Goal: Task Accomplishment & Management: Complete application form

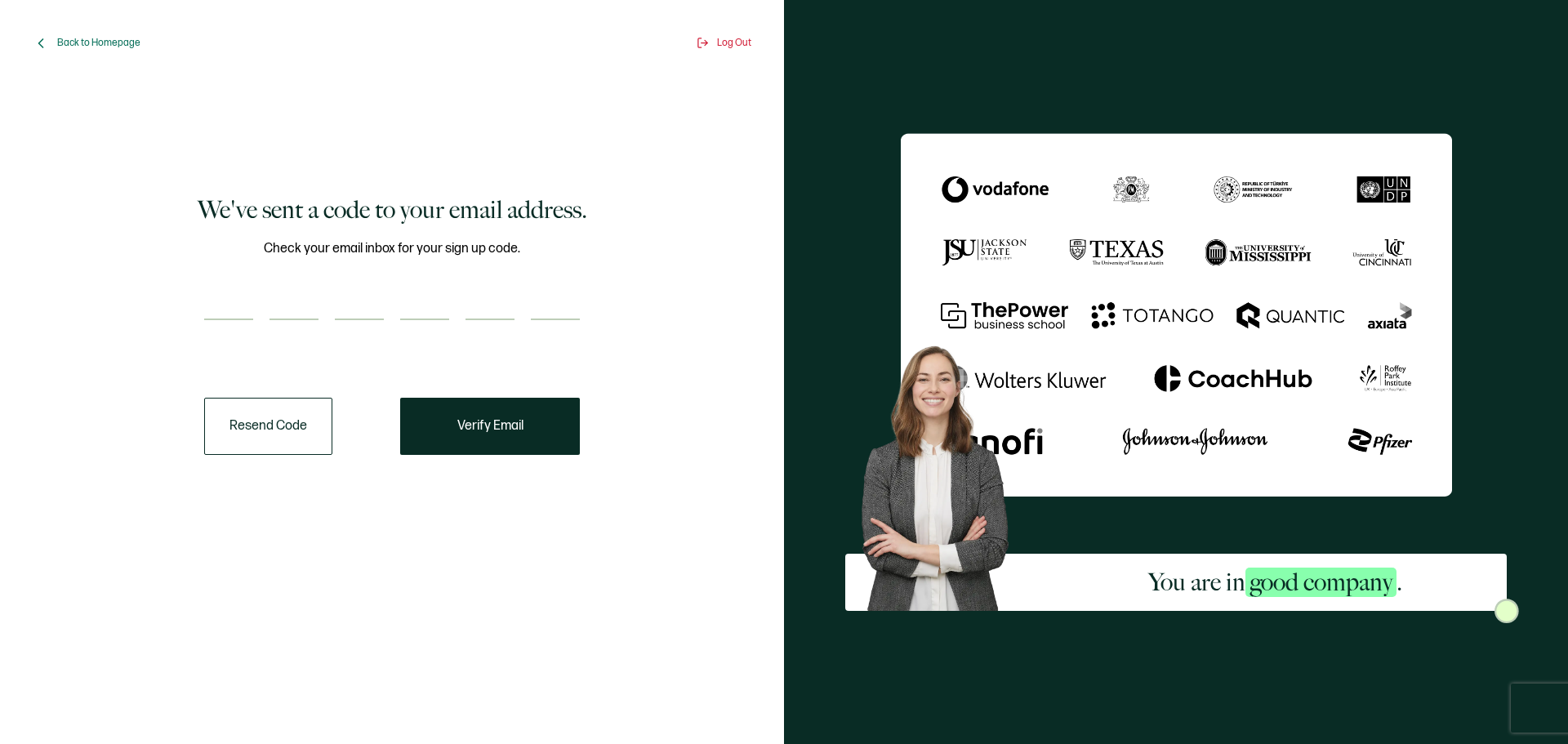
click at [229, 305] on input "number" at bounding box center [228, 304] width 49 height 33
type input "9"
type input "2"
type input "0"
type input "6"
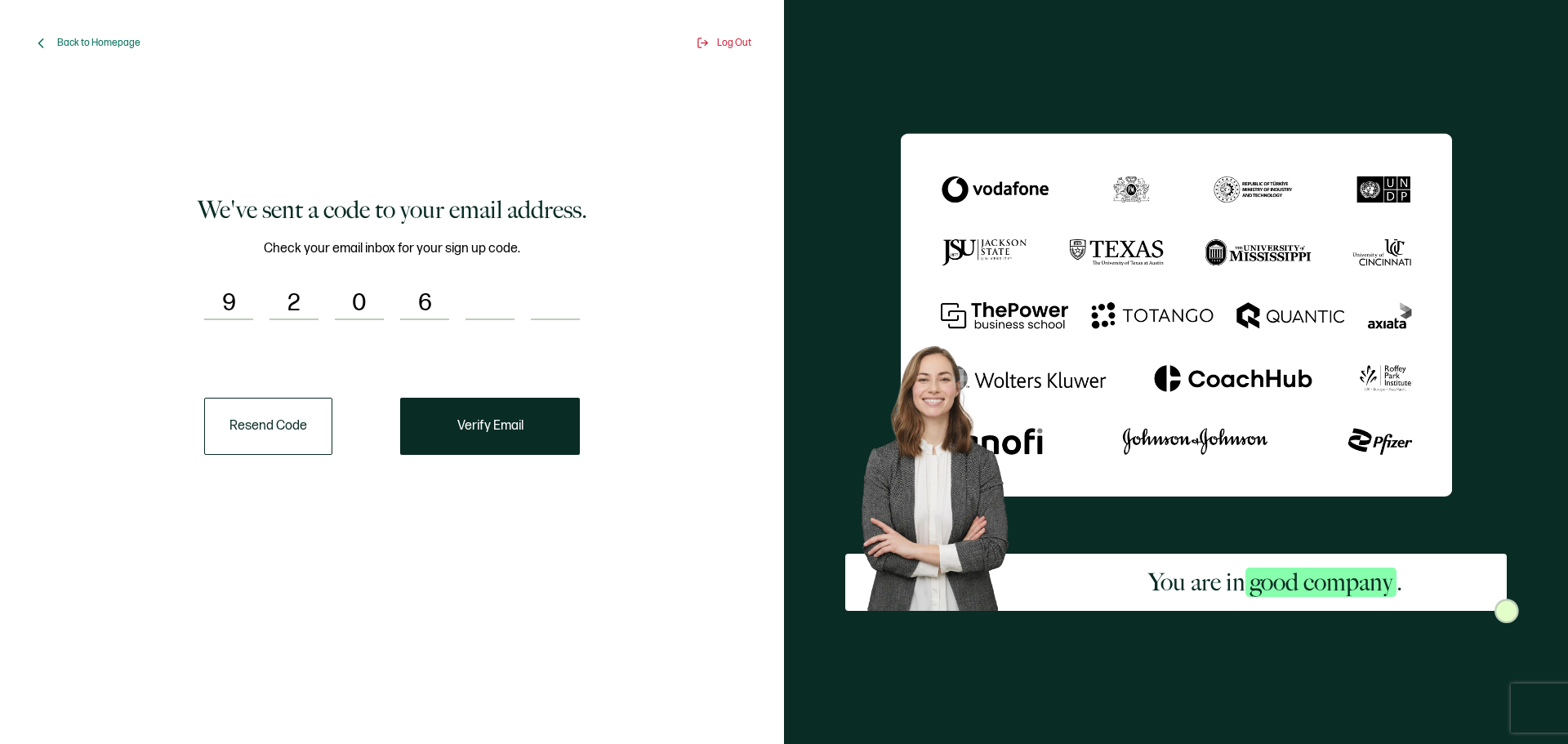
type input "8"
type input "4"
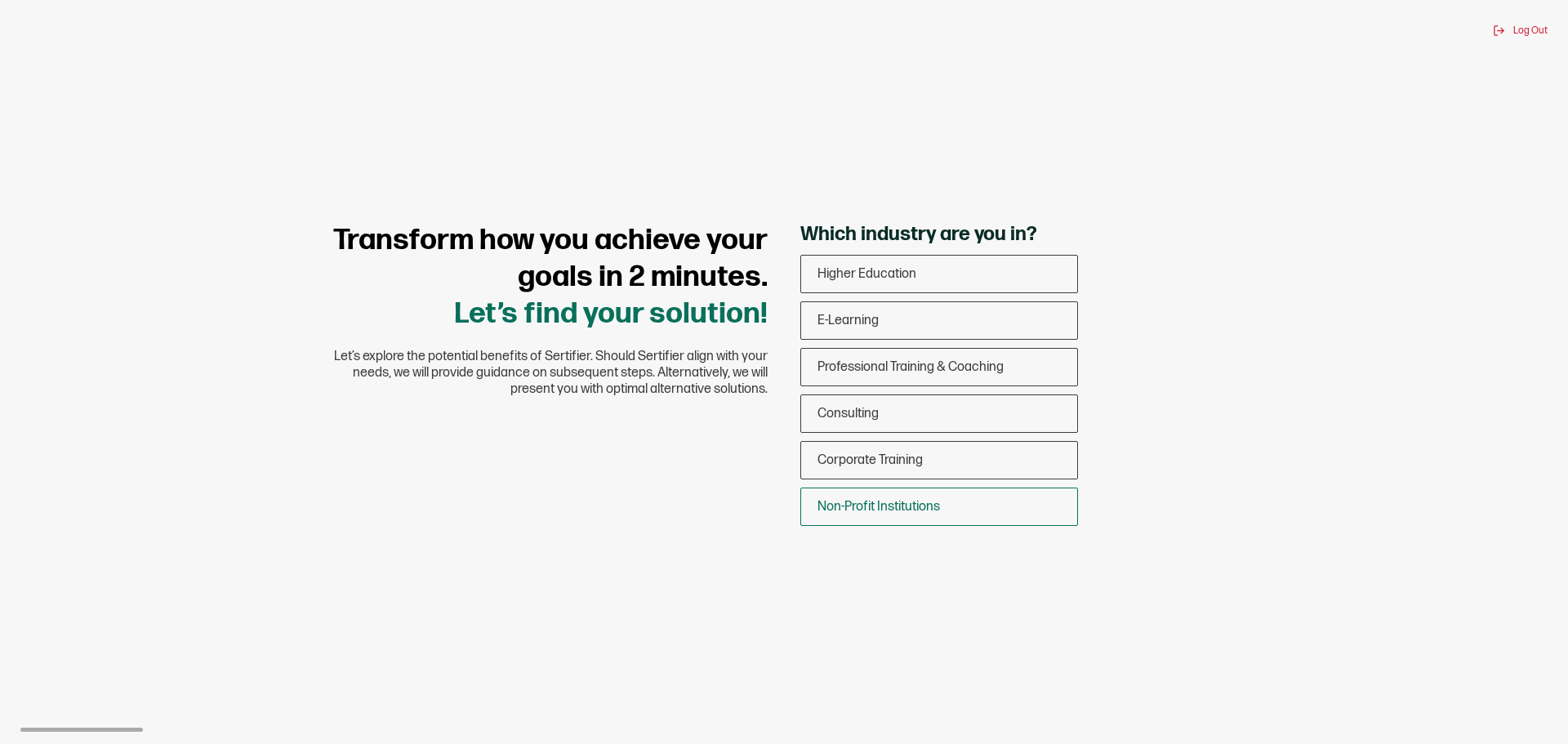
click at [931, 502] on span "Non-Profit Institutions" at bounding box center [879, 507] width 122 height 15
click at [0, 0] on input "Non-Profit Institutions" at bounding box center [0, 0] width 0 height 0
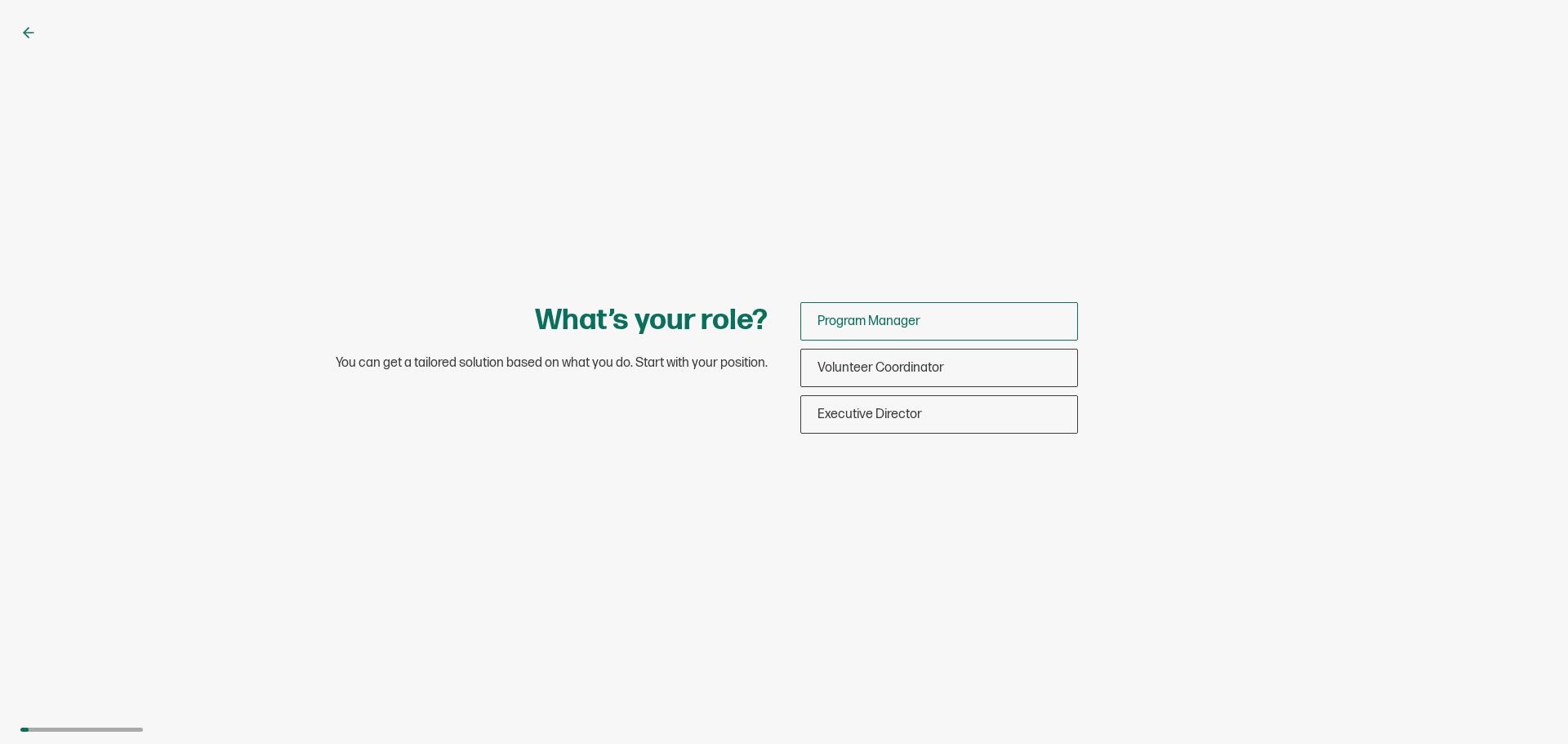
click at [907, 331] on div "Program Manager" at bounding box center [939, 321] width 276 height 39
click at [0, 0] on input "Program Manager" at bounding box center [0, 0] width 0 height 0
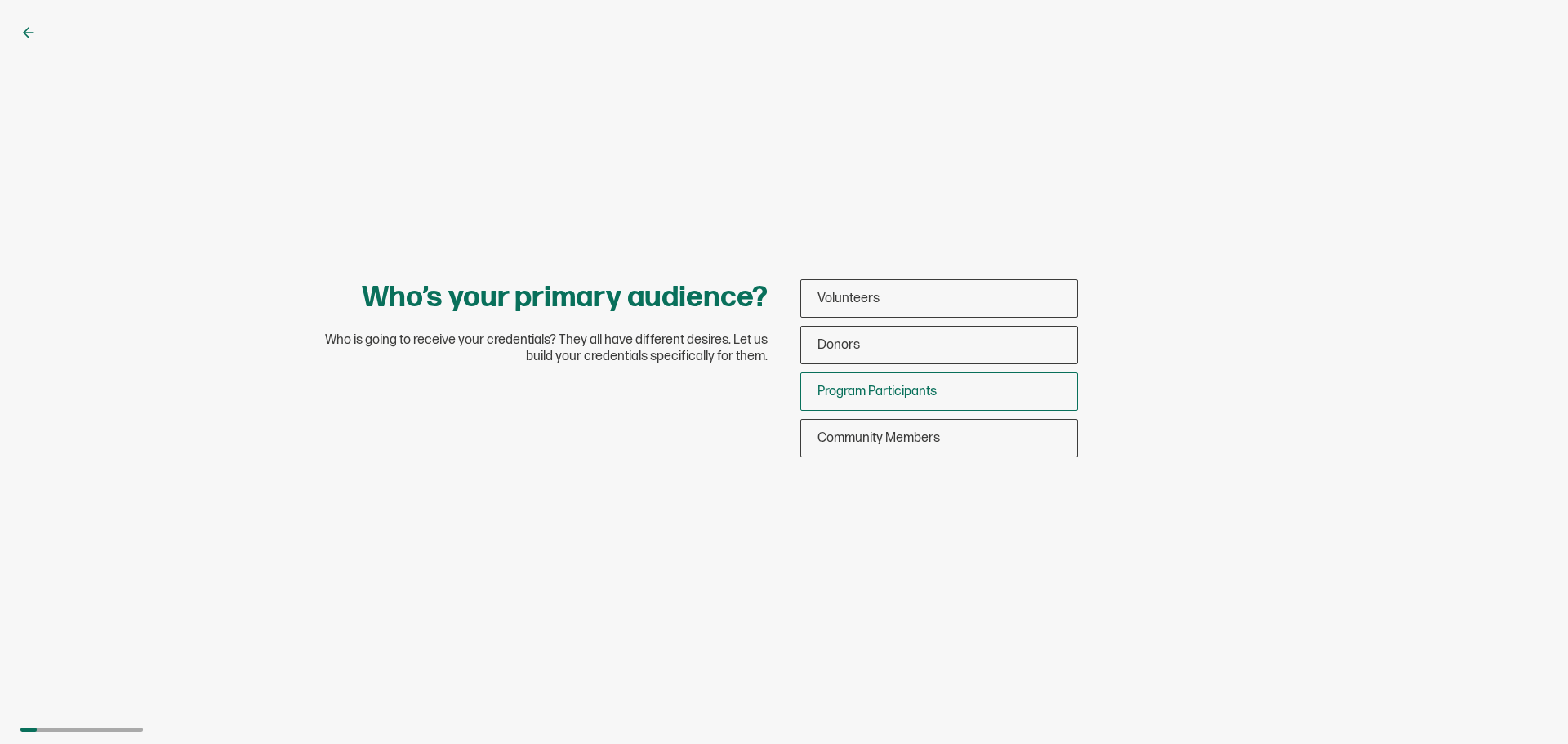
click at [892, 391] on span "Program Participants" at bounding box center [877, 391] width 120 height 15
click at [0, 0] on input "Program Participants" at bounding box center [0, 0] width 0 height 0
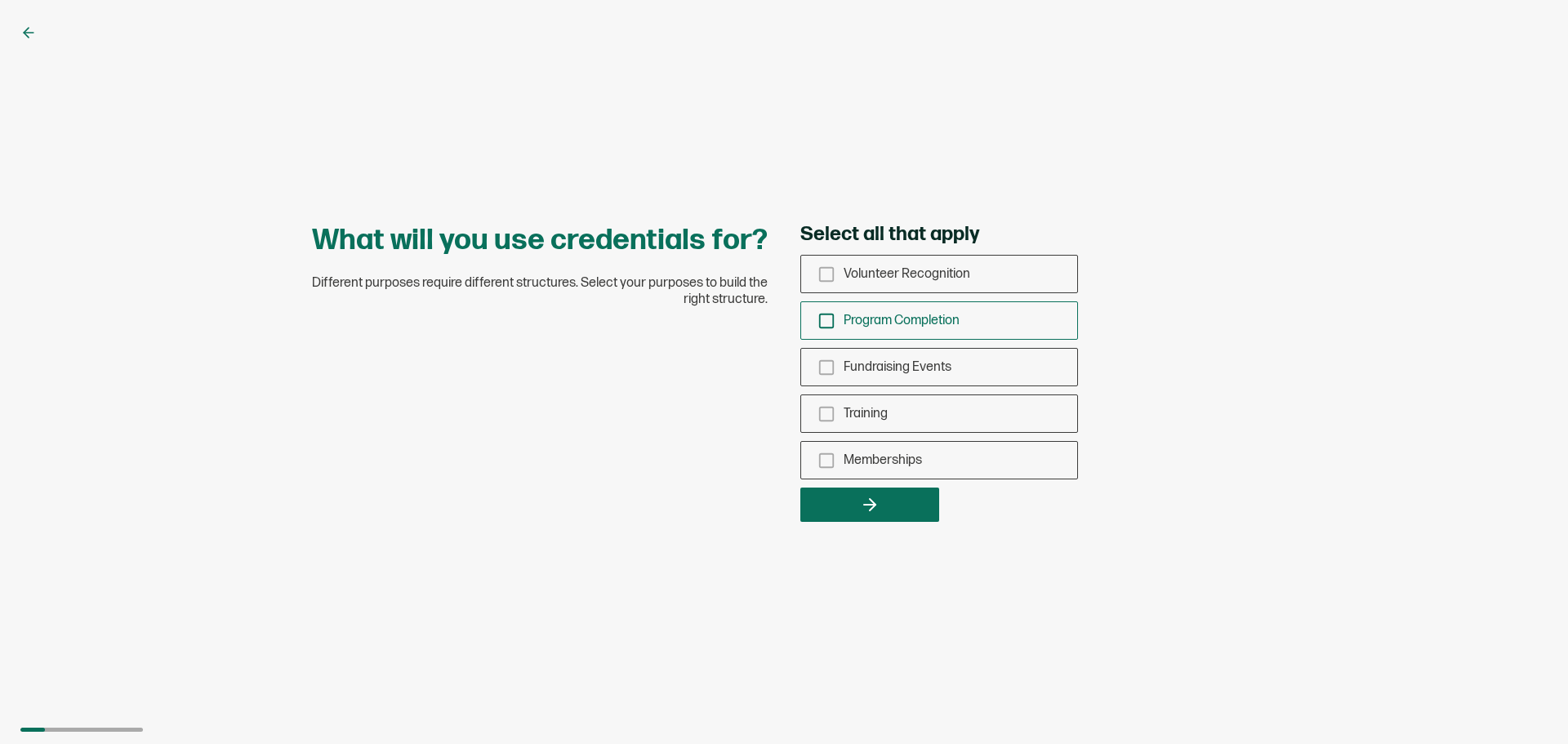
click at [827, 322] on icon "checkbox-group" at bounding box center [826, 321] width 18 height 18
click at [0, 0] on input "Program Completion" at bounding box center [0, 0] width 0 height 0
click at [860, 499] on icon "button" at bounding box center [869, 504] width 20 height 20
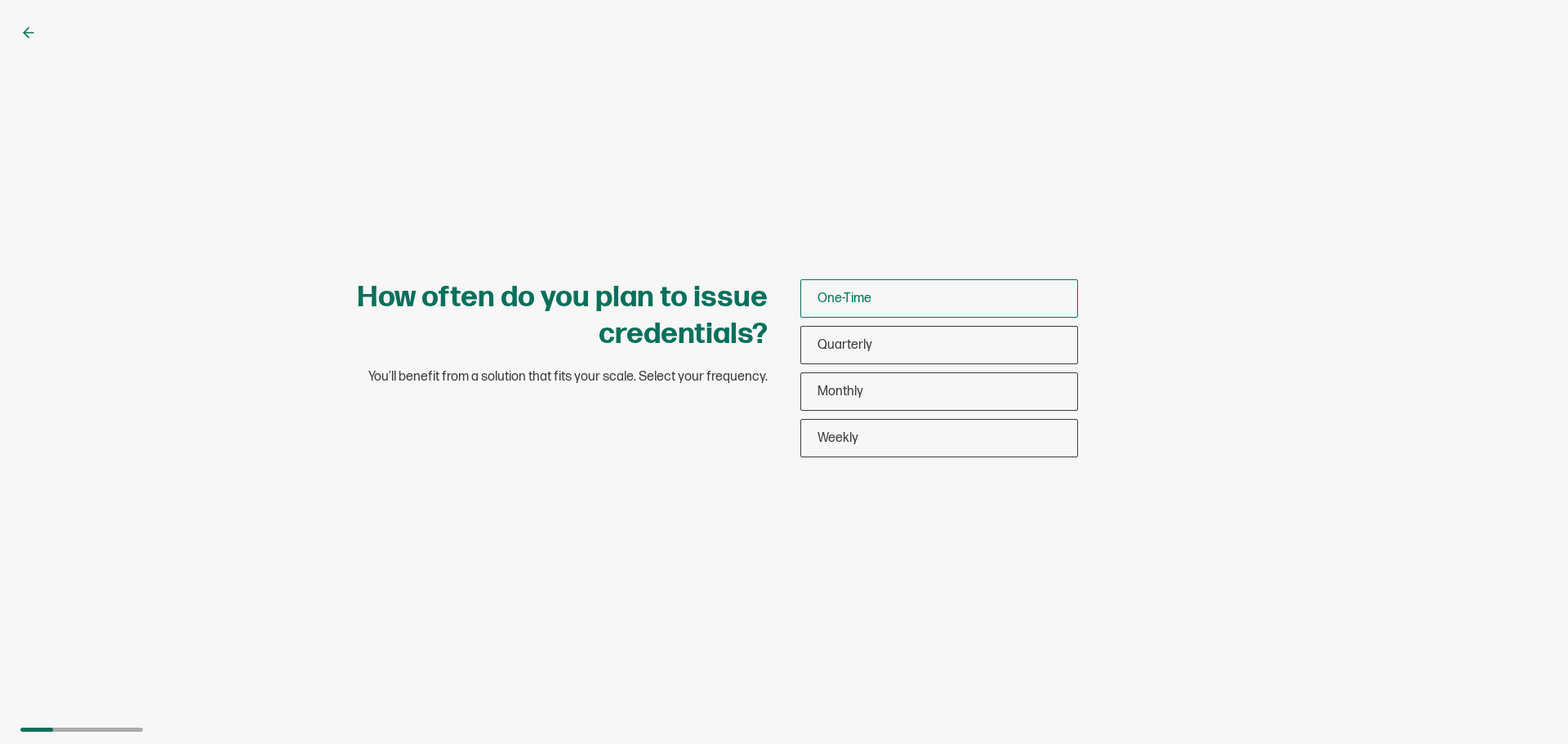
click at [884, 310] on div "One-Time" at bounding box center [939, 298] width 276 height 39
click at [0, 0] on input "One-Time" at bounding box center [0, 0] width 0 height 0
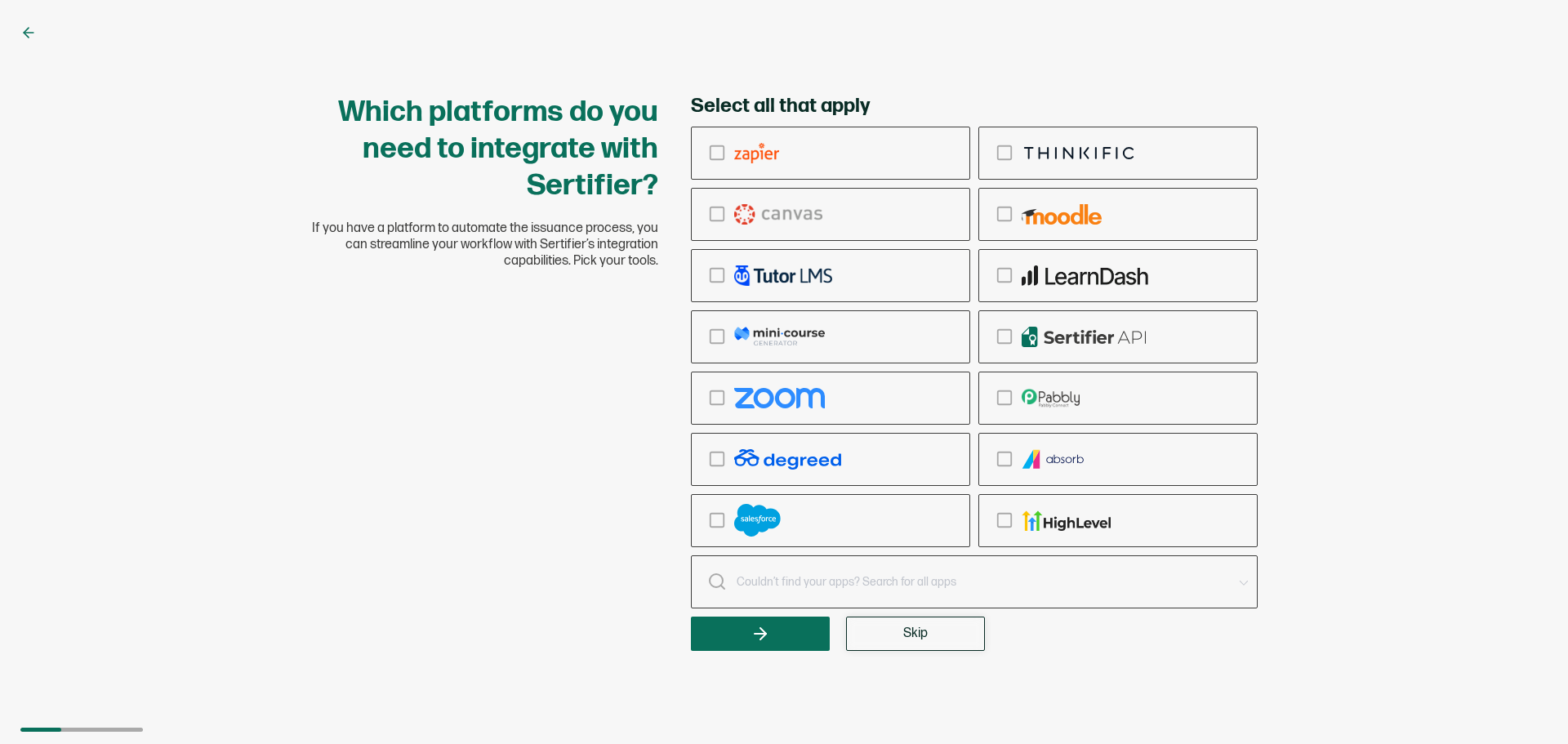
click at [901, 630] on button "Skip" at bounding box center [915, 634] width 139 height 34
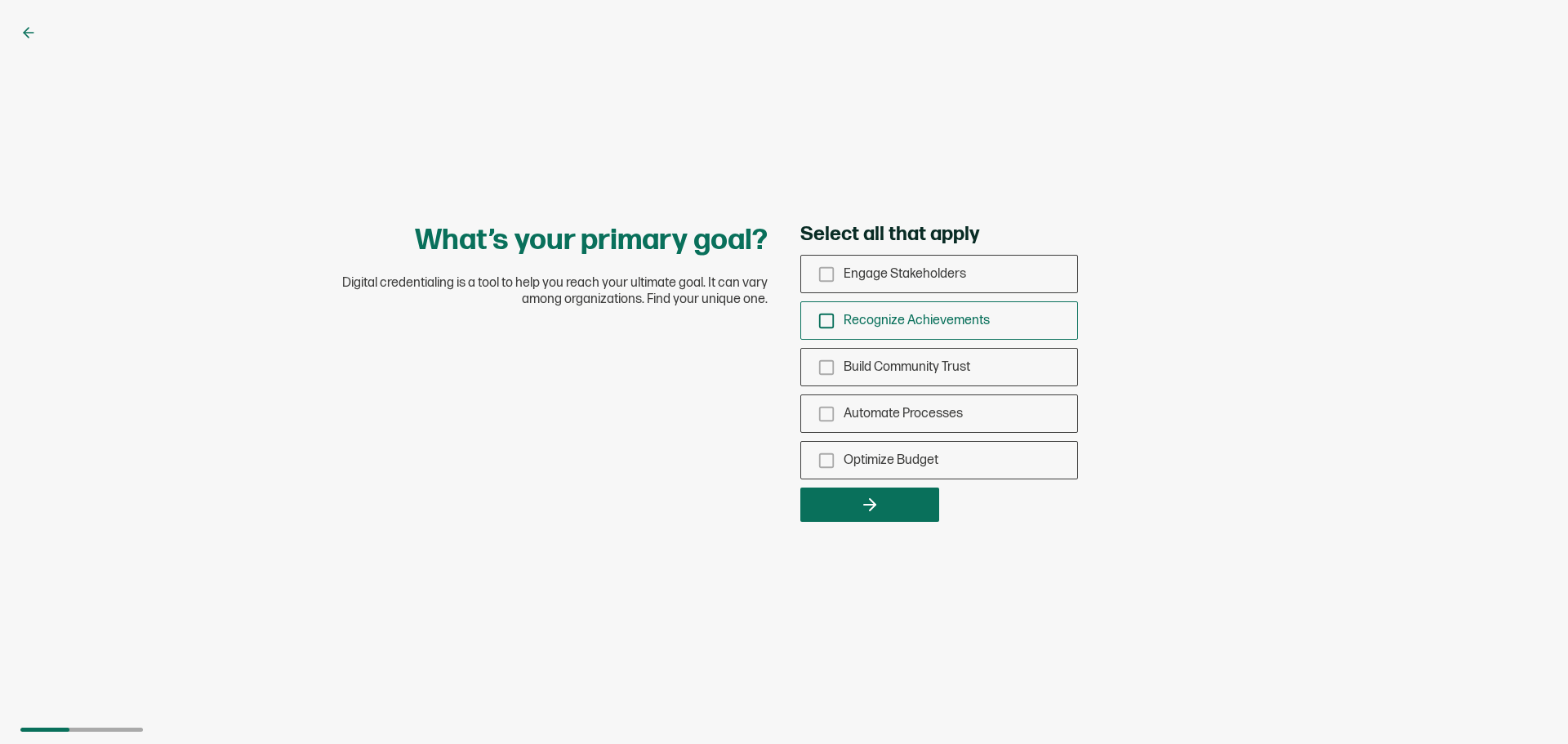
click at [816, 321] on div "Recognize Achievements" at bounding box center [939, 320] width 276 height 39
click at [0, 0] on input "Recognize Achievements" at bounding box center [0, 0] width 0 height 0
click at [845, 496] on button "button" at bounding box center [869, 505] width 139 height 34
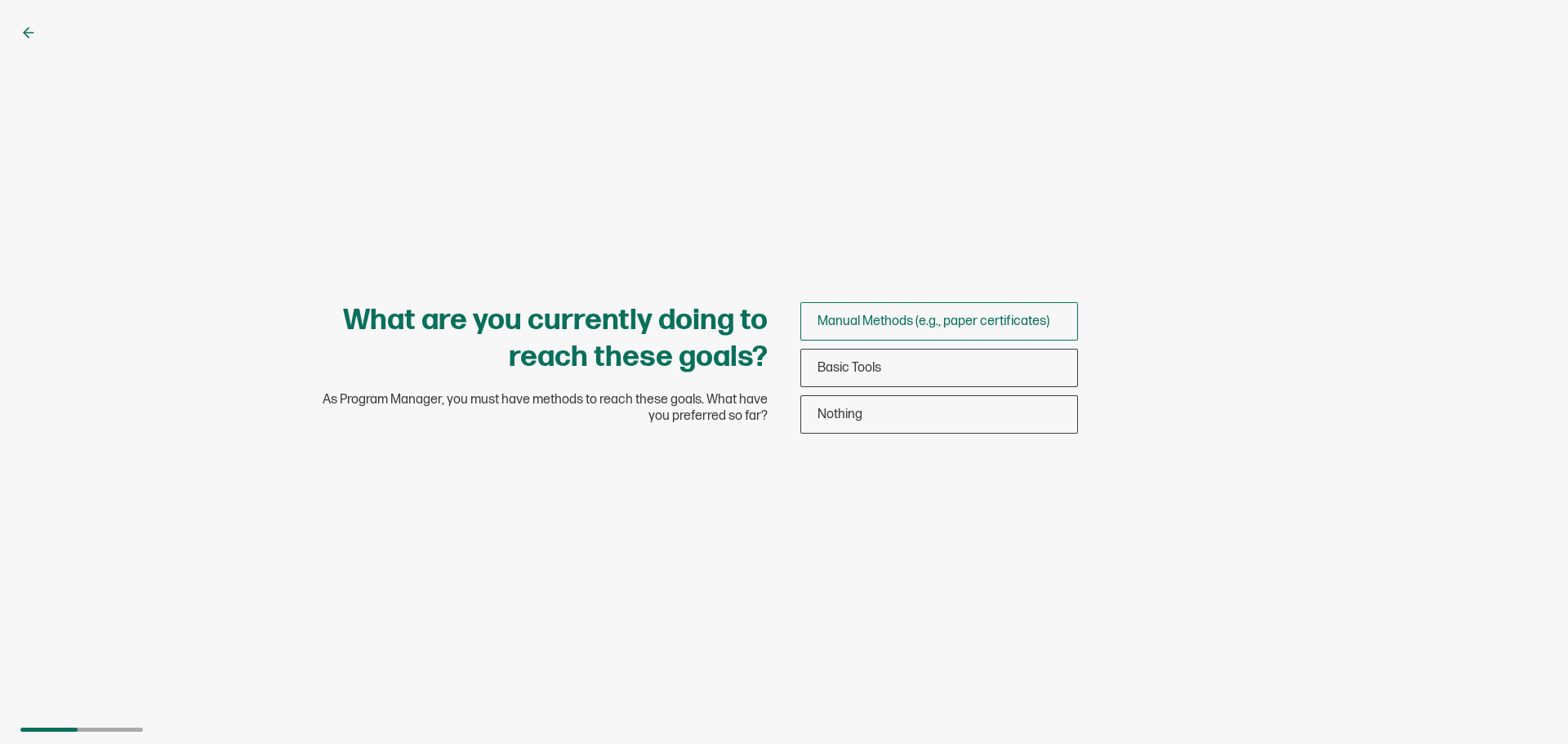
click at [862, 329] on div "Manual Methods (e.g., paper certificates)" at bounding box center [939, 321] width 276 height 39
click at [0, 0] on input "Manual Methods (e.g., paper certificates)" at bounding box center [0, 0] width 0 height 0
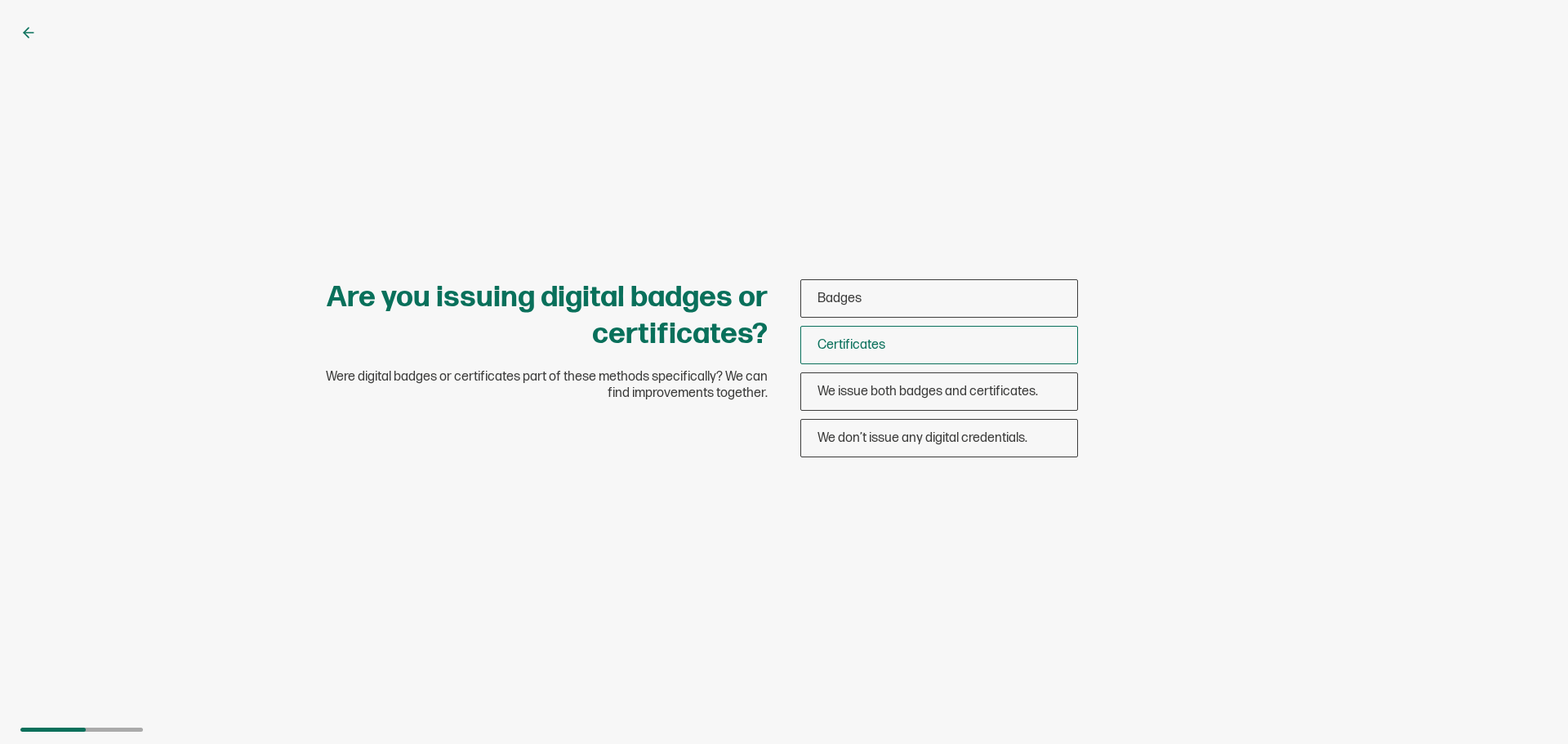
click at [912, 358] on div "Certificates" at bounding box center [939, 345] width 276 height 39
click at [0, 0] on input "Certificates" at bounding box center [0, 0] width 0 height 0
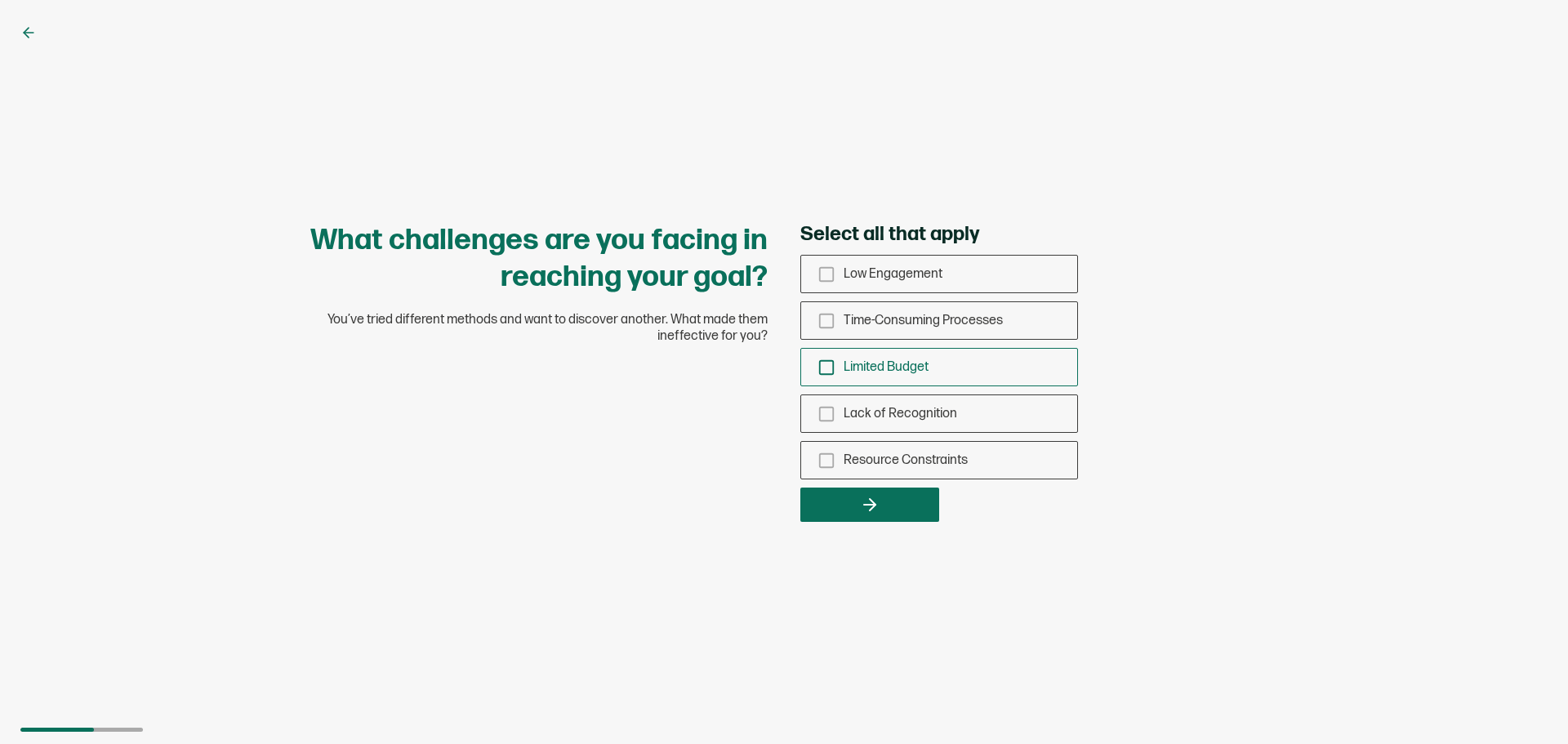
click at [826, 372] on div "Limited Budget" at bounding box center [939, 366] width 276 height 39
click at [0, 0] on input "Limited Budget" at bounding box center [0, 0] width 0 height 0
click at [822, 508] on button "button" at bounding box center [869, 505] width 139 height 34
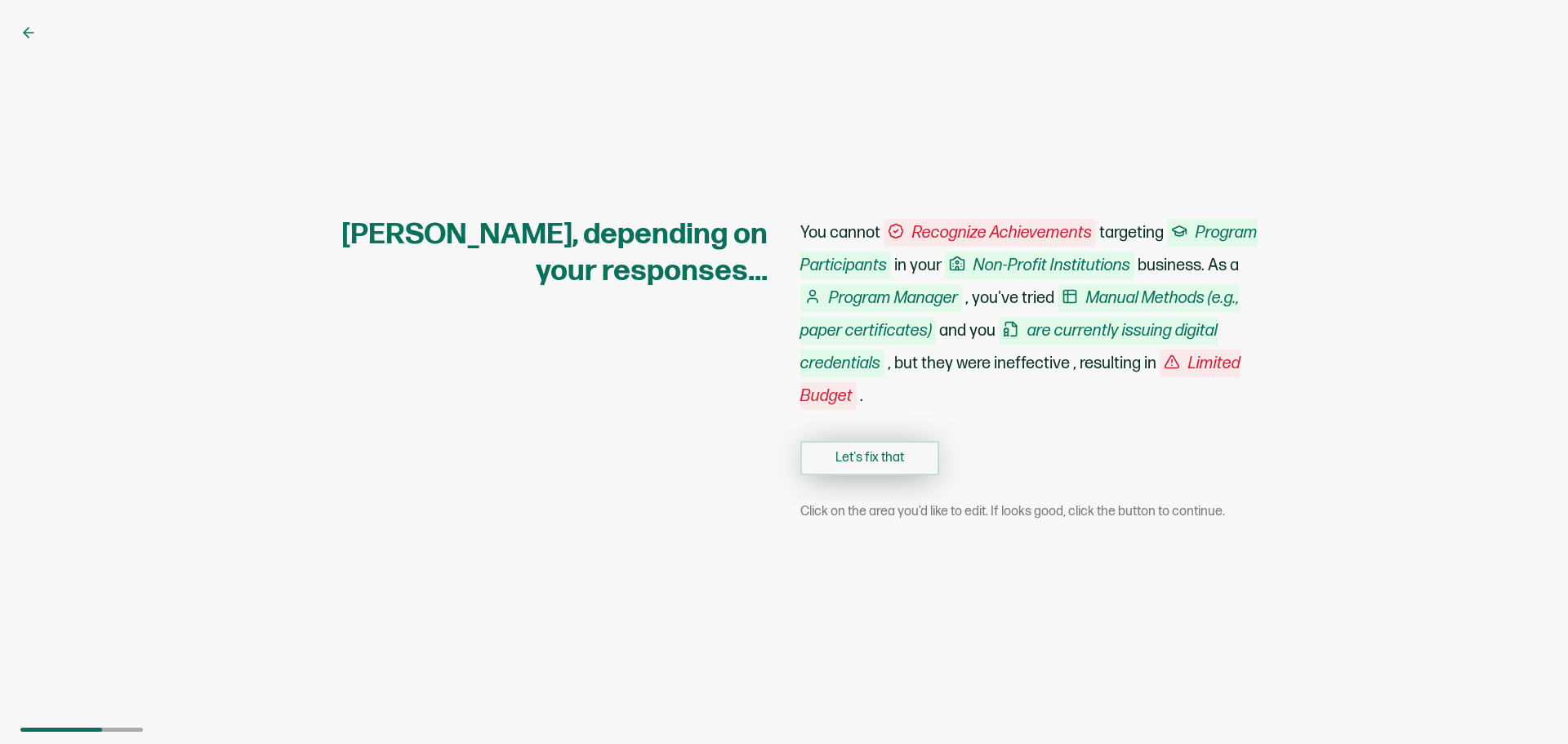
click at [851, 470] on button "Let's fix that" at bounding box center [869, 458] width 139 height 34
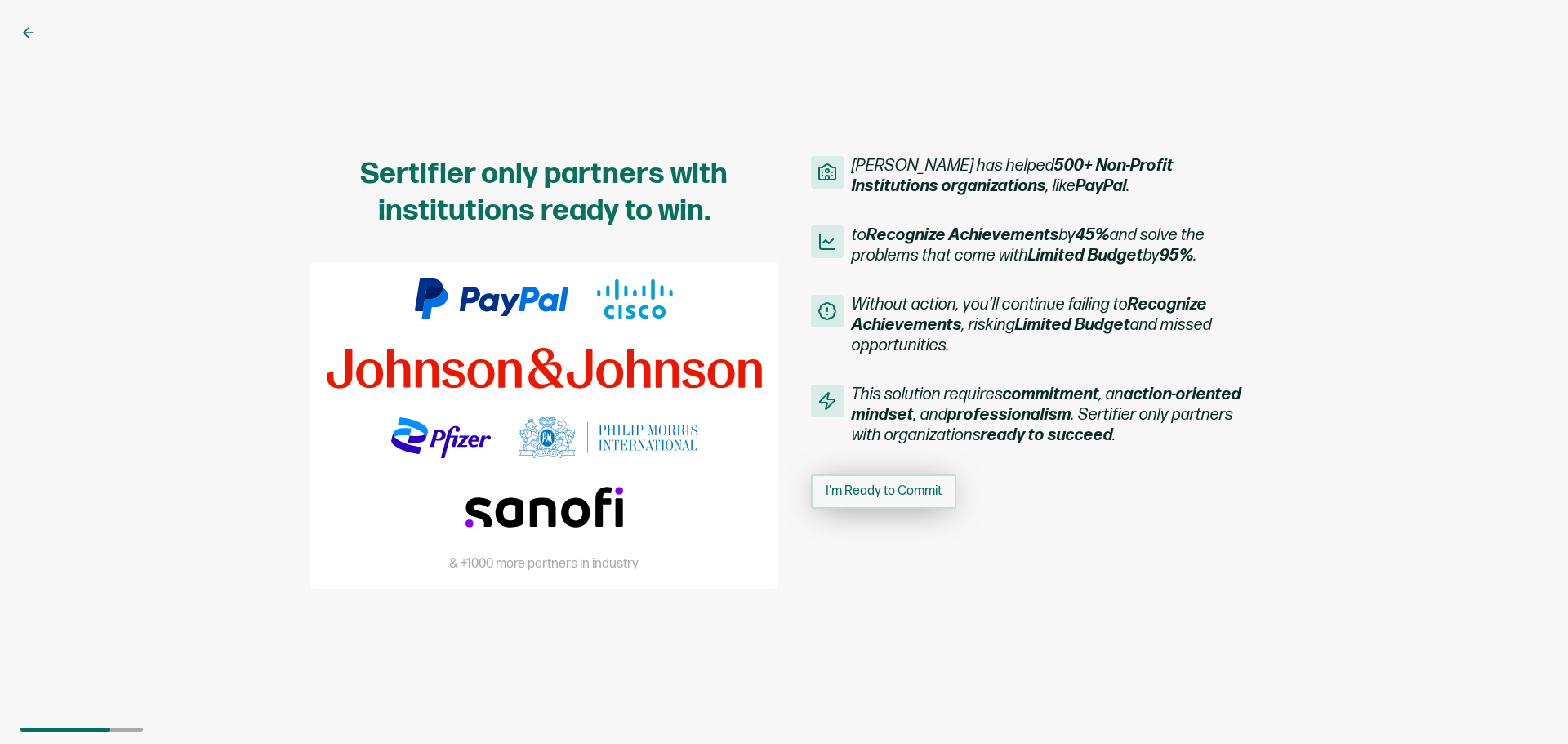
click at [857, 495] on span "I'm Ready to Commit" at bounding box center [884, 491] width 116 height 13
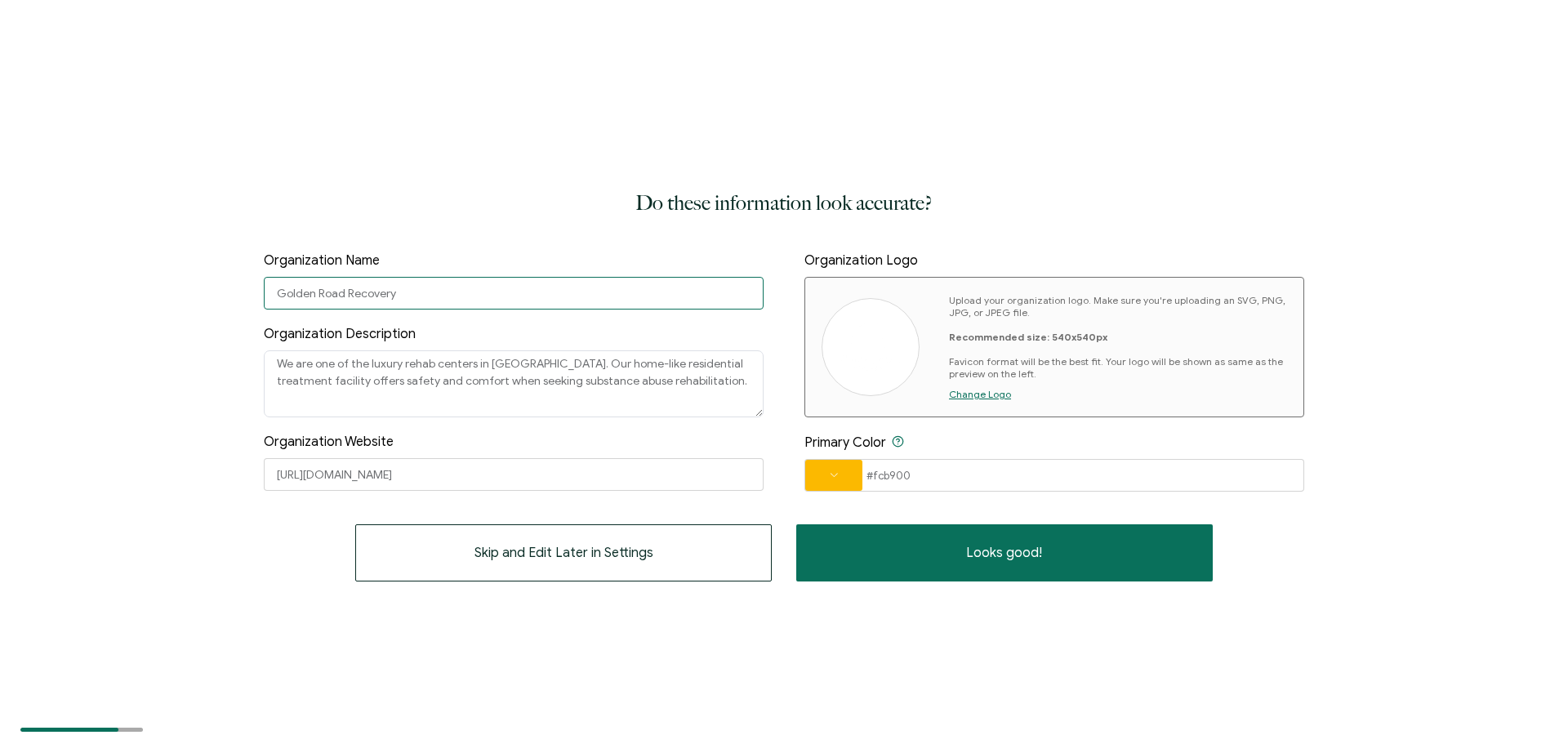
click at [582, 304] on input "Golden Road Recovery" at bounding box center [514, 293] width 500 height 33
type input "Advance Life Recovery"
drag, startPoint x: 509, startPoint y: 364, endPoint x: 246, endPoint y: 355, distance: 263.2
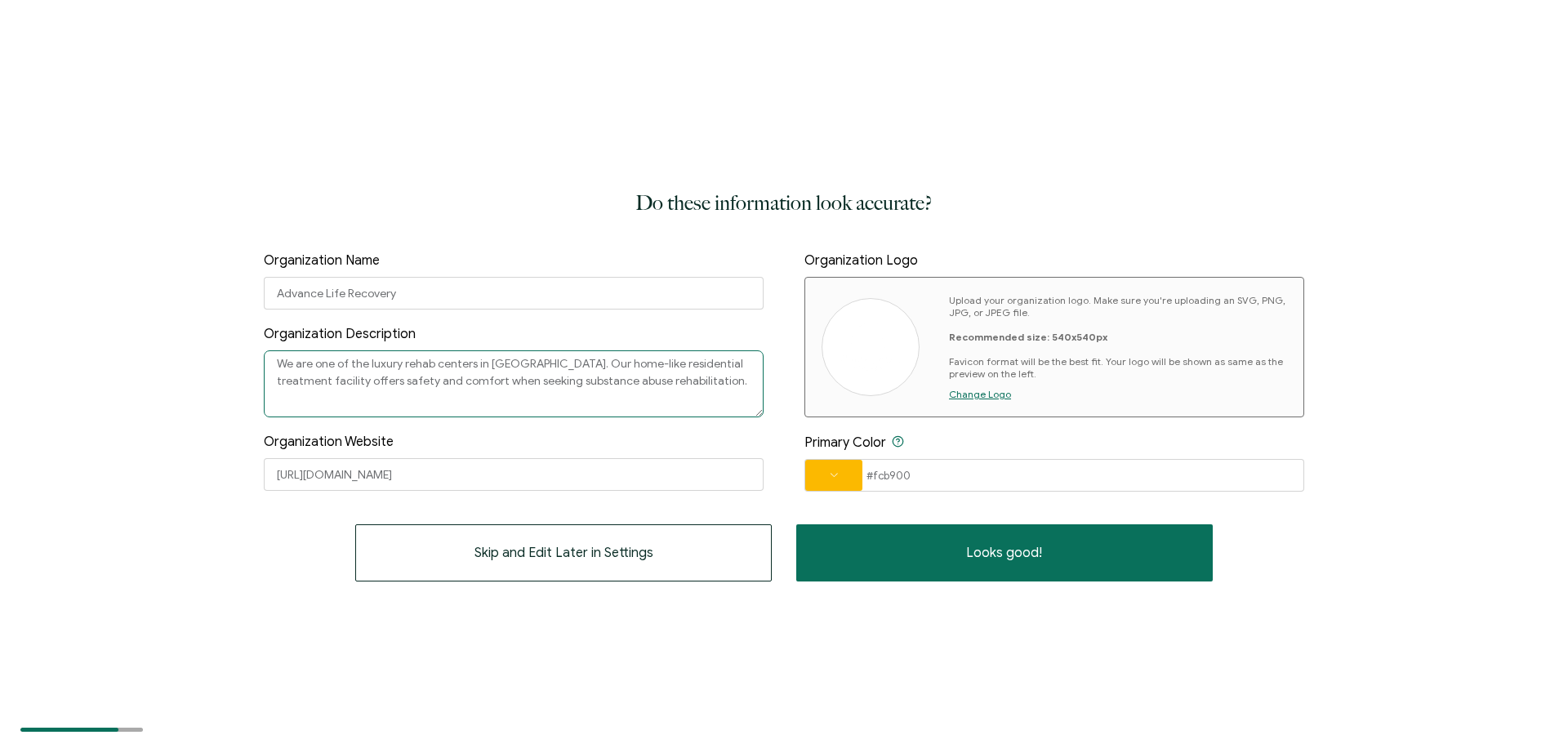
click at [246, 355] on div "Do these information look accurate? Organization Name Advance Life Recovery Org…" at bounding box center [784, 372] width 1568 height 744
type textarea "Our home-like residential treatment facility offers safety and comfort when see…"
click at [322, 297] on input "Advance Life Recovery" at bounding box center [514, 293] width 500 height 33
type input "Advanced Life Recovery"
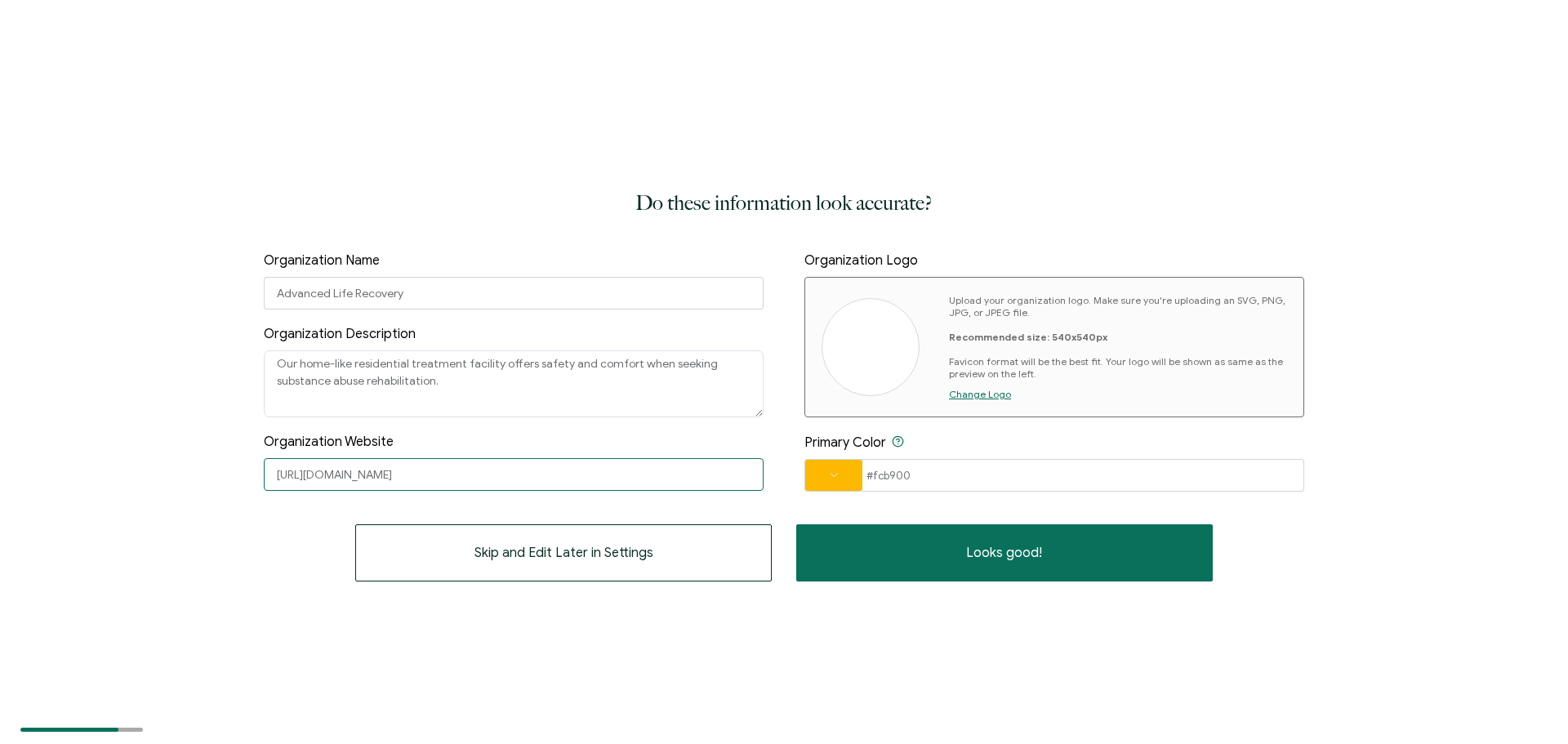
click at [456, 472] on input "[URL][DOMAIN_NAME]" at bounding box center [514, 474] width 500 height 33
click at [849, 477] on span at bounding box center [834, 475] width 57 height 9
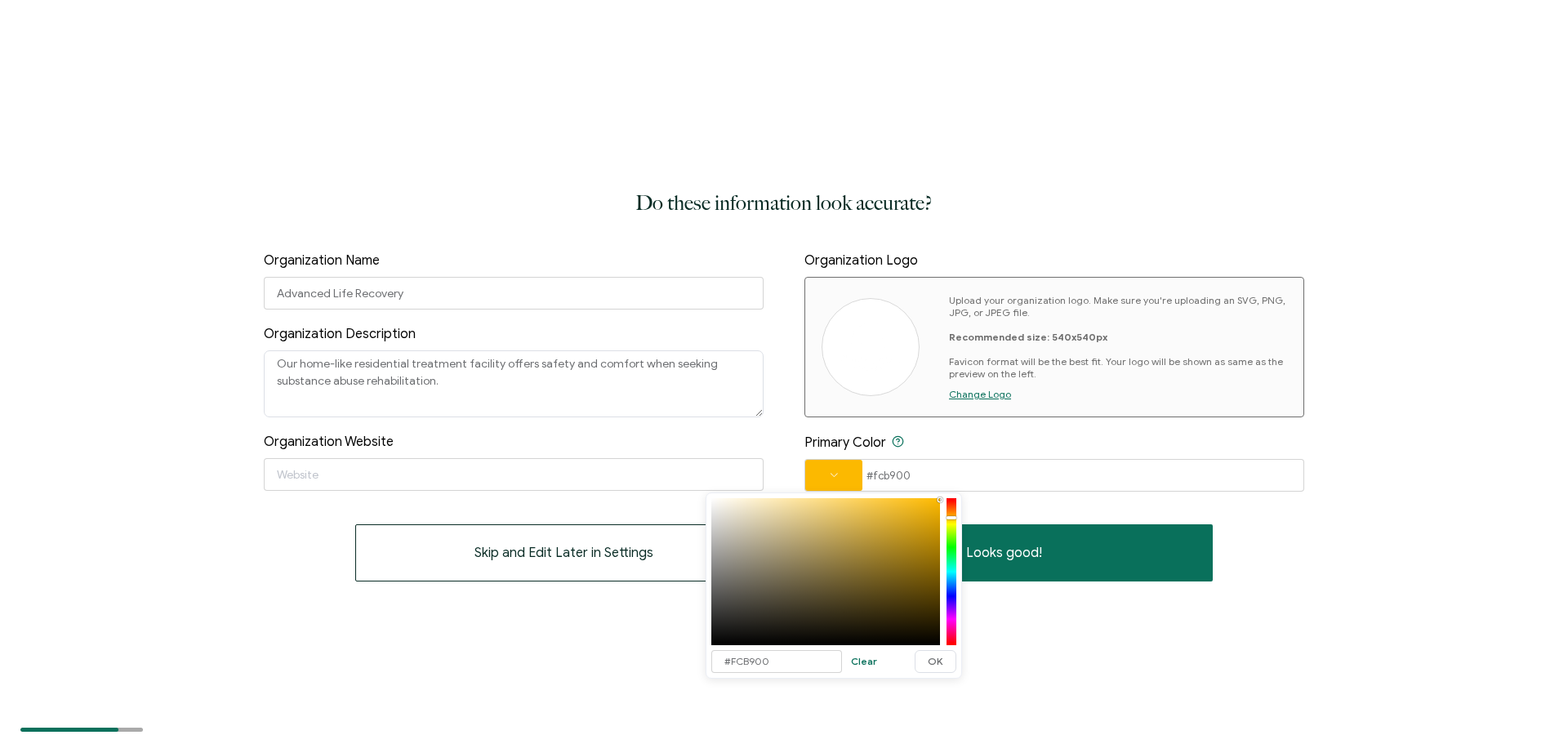
click at [954, 579] on div at bounding box center [951, 571] width 9 height 144
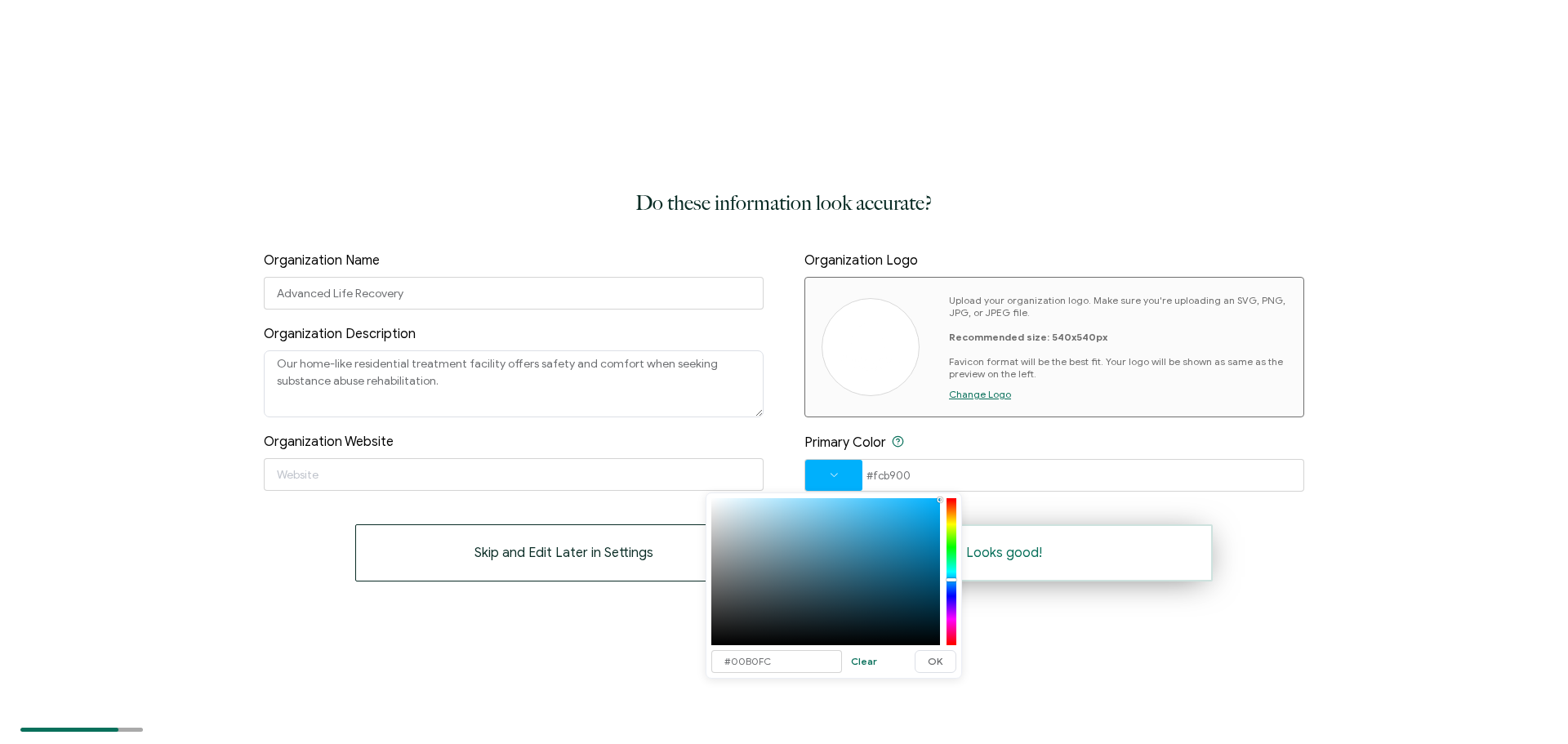
click at [997, 559] on span "Looks good!" at bounding box center [1004, 552] width 76 height 13
type input "#FCB900"
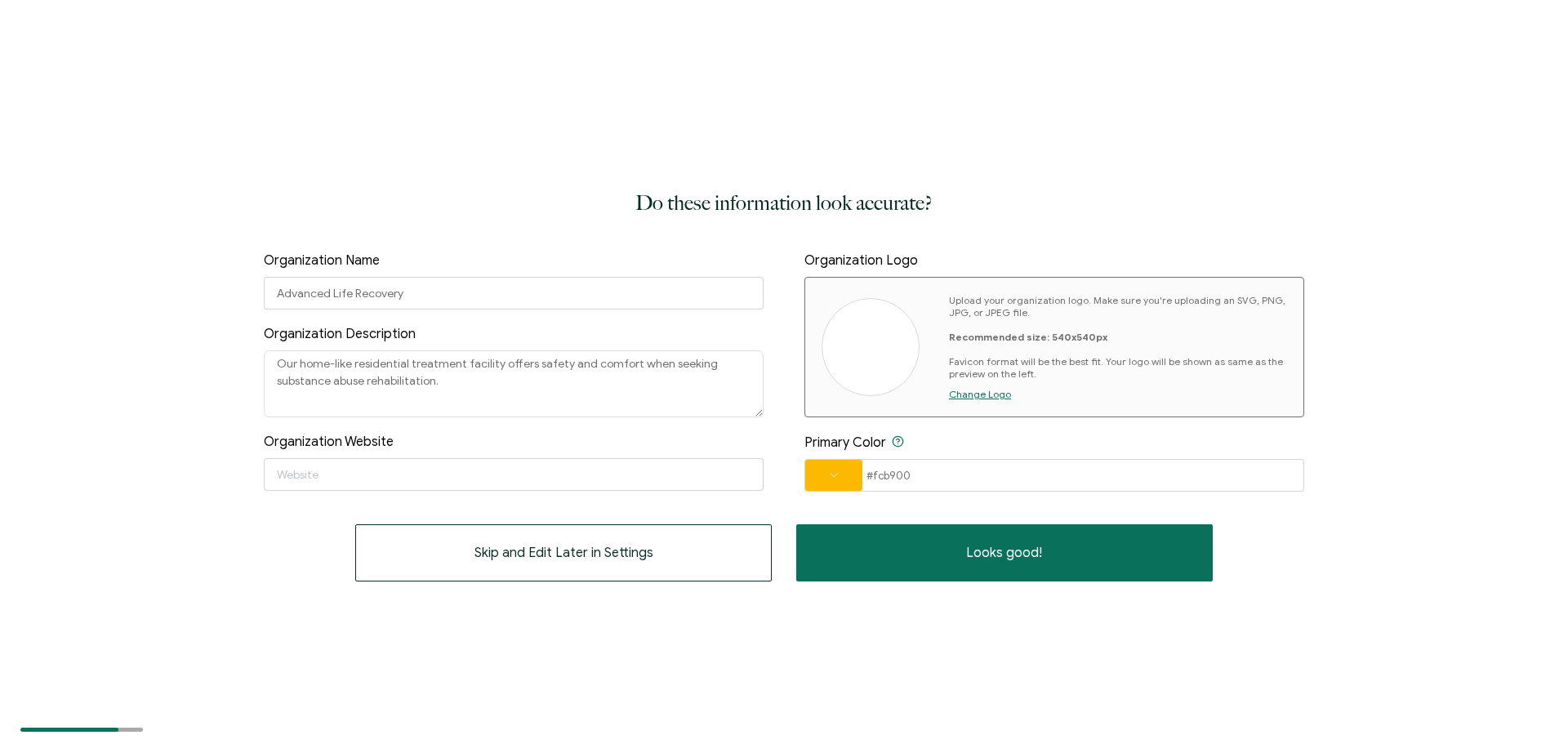
click at [826, 476] on span at bounding box center [834, 475] width 57 height 9
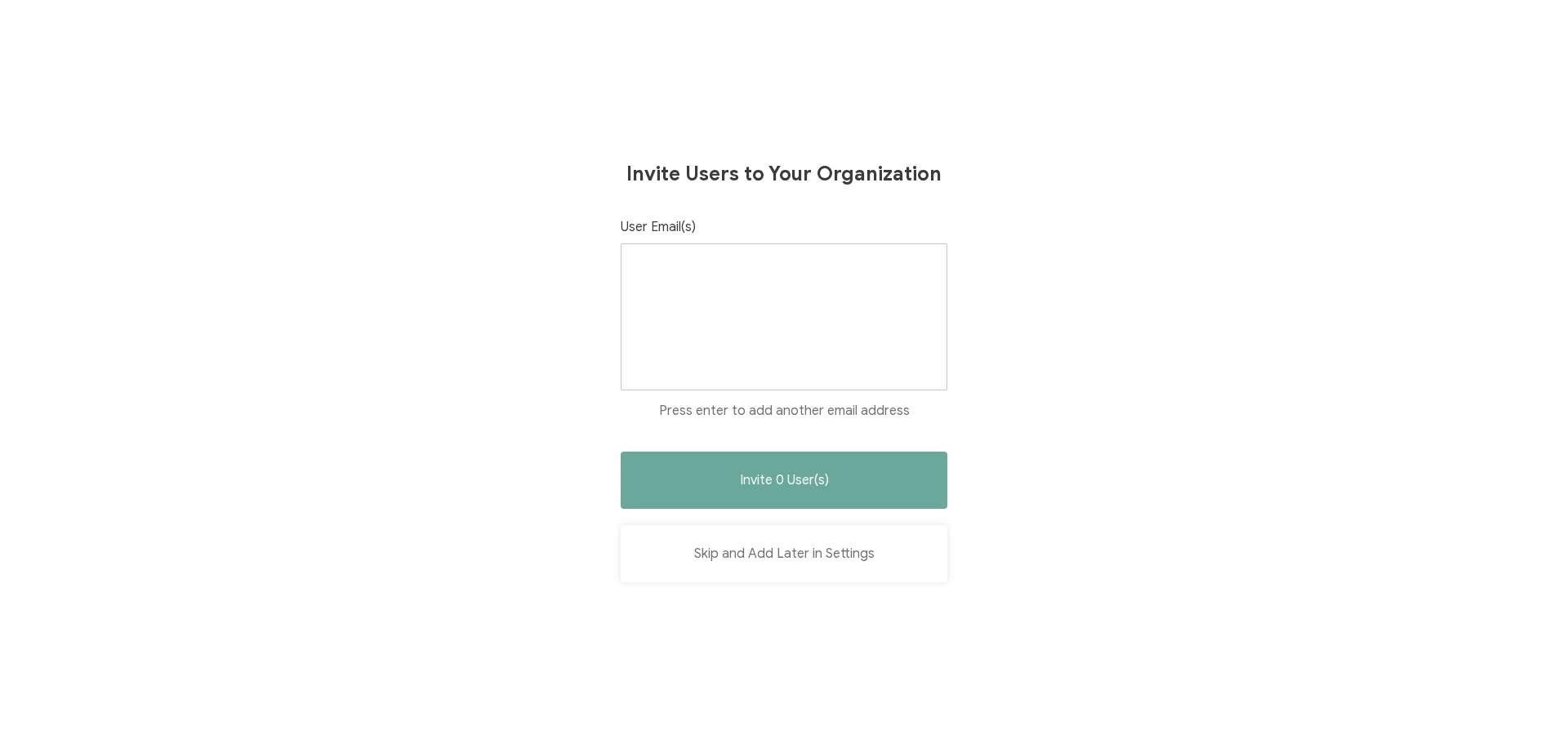
click at [815, 553] on button "Skip and Add Later in Settings" at bounding box center [784, 553] width 327 height 57
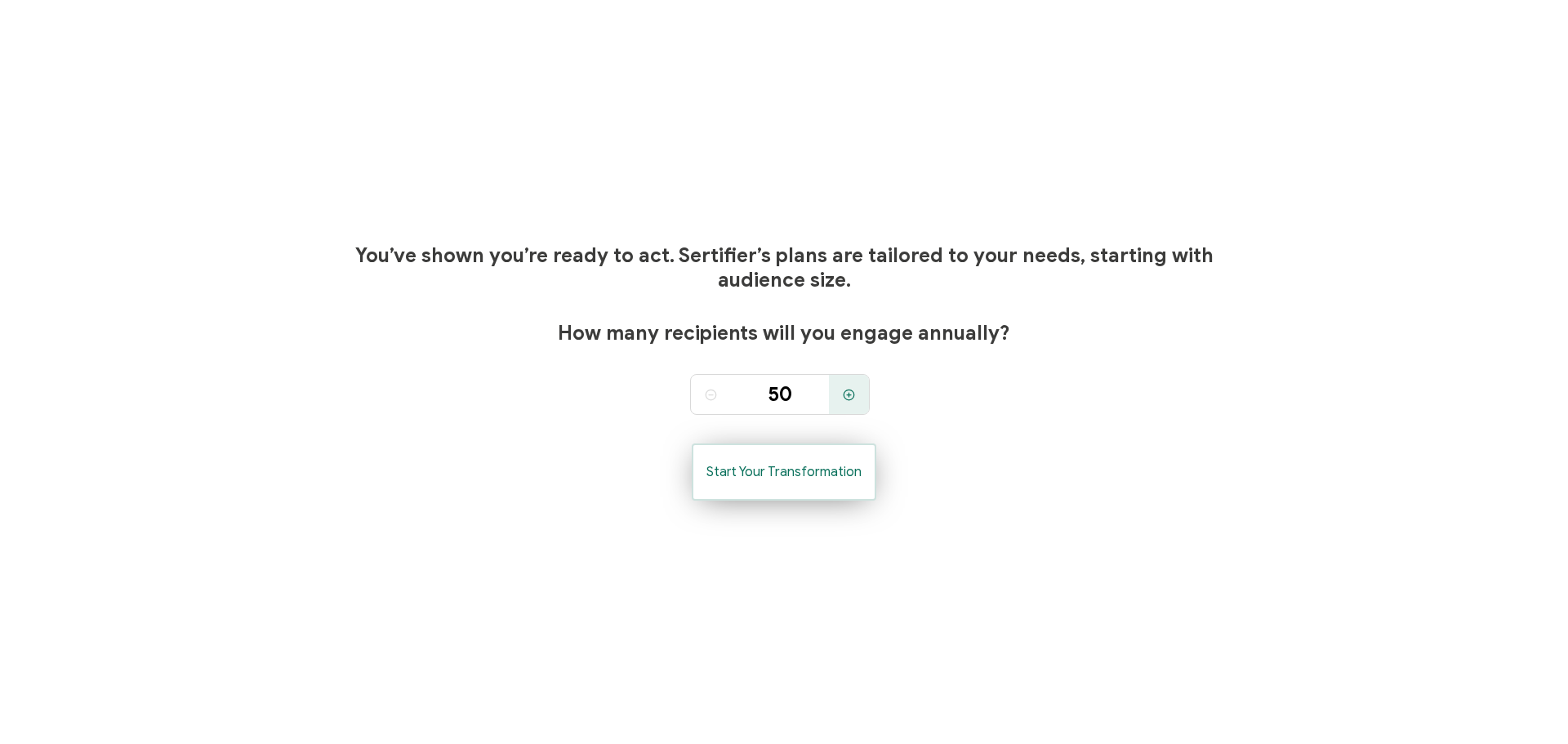
click at [828, 471] on span "Start Your Transformation" at bounding box center [784, 471] width 155 height 13
